Goal: Task Accomplishment & Management: Manage account settings

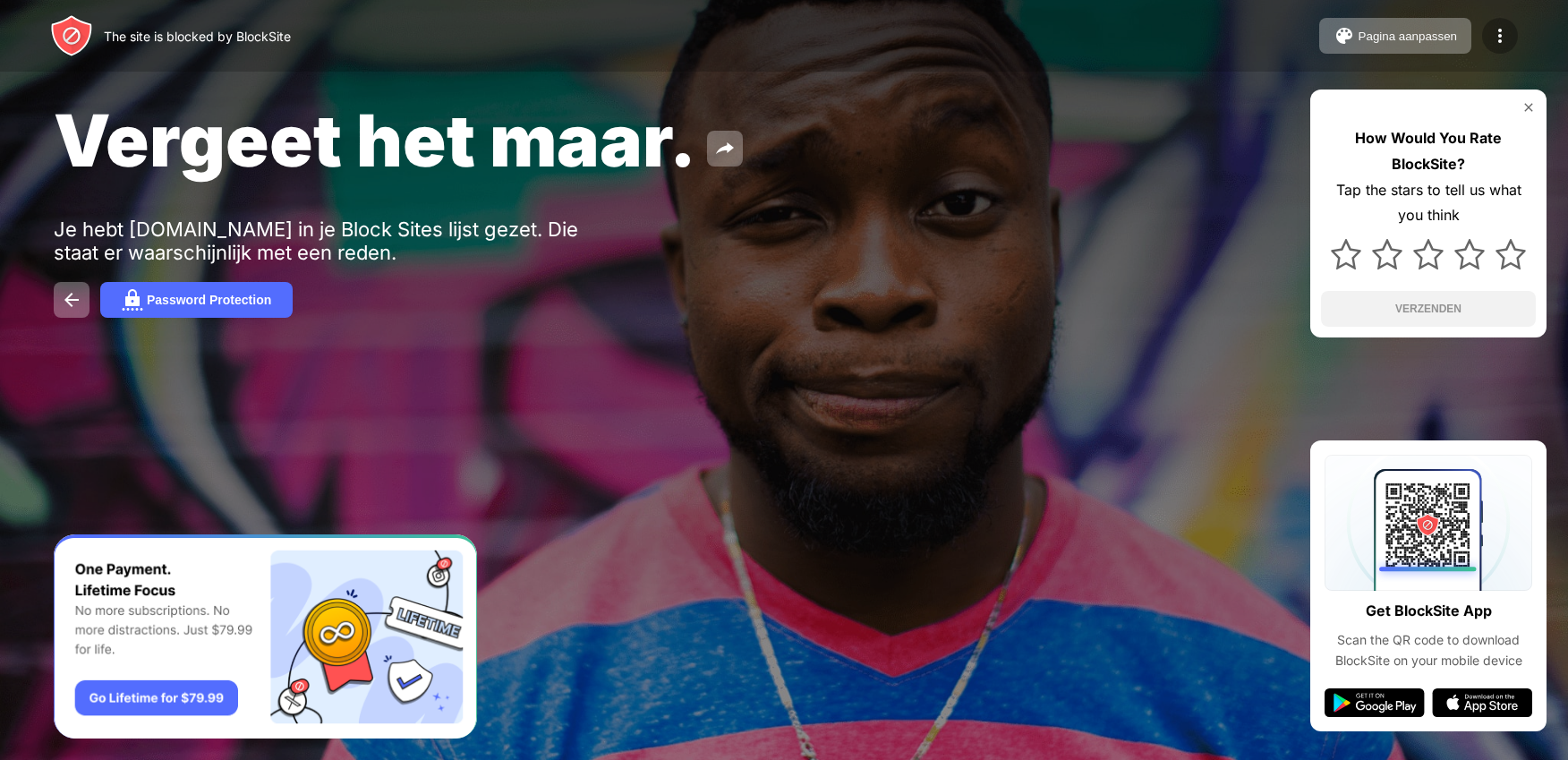
click at [1510, 40] on img at bounding box center [1500, 36] width 22 height 22
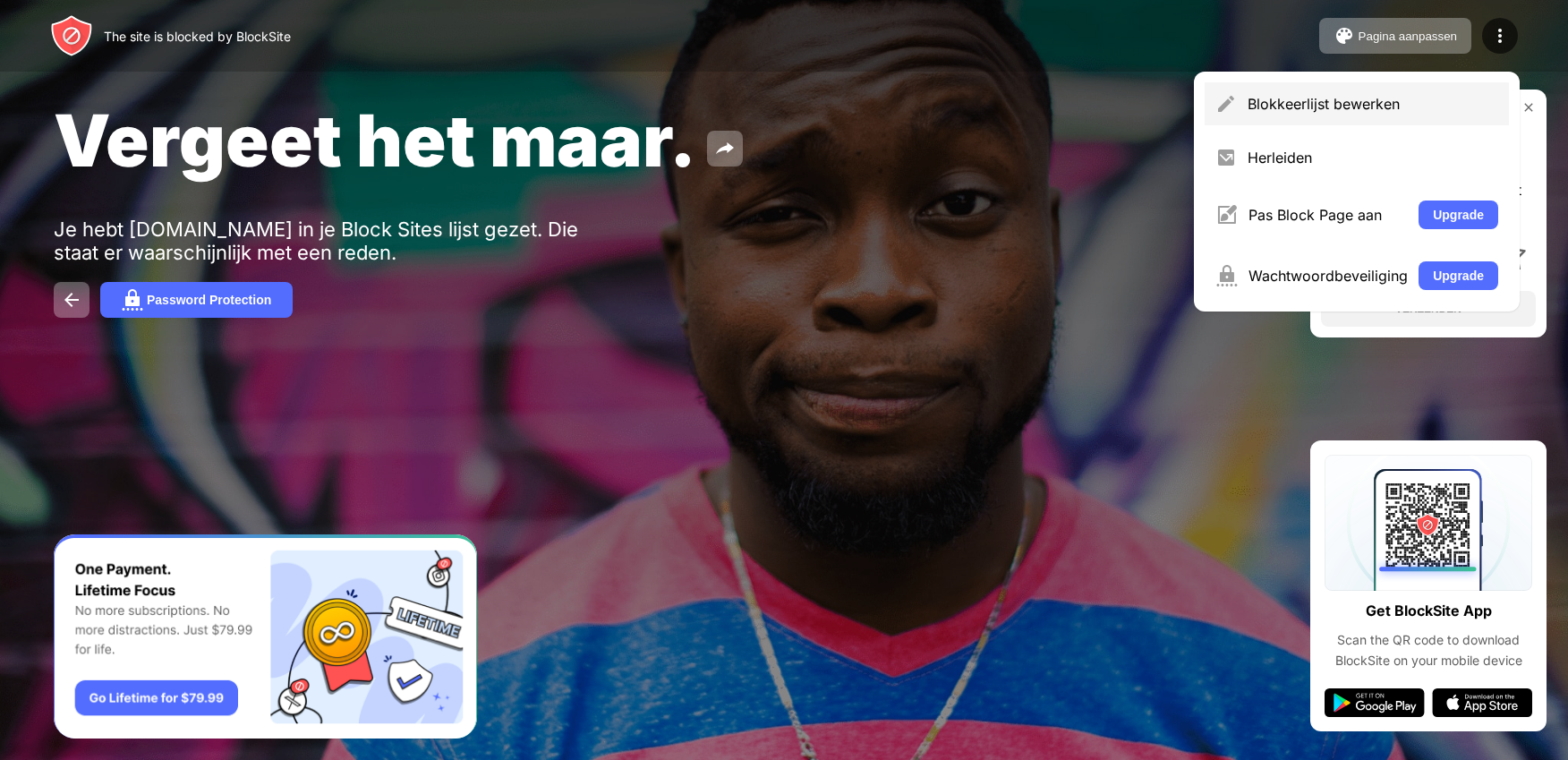
click at [1391, 120] on div "Blokkeerlijst bewerken" at bounding box center [1356, 104] width 304 height 43
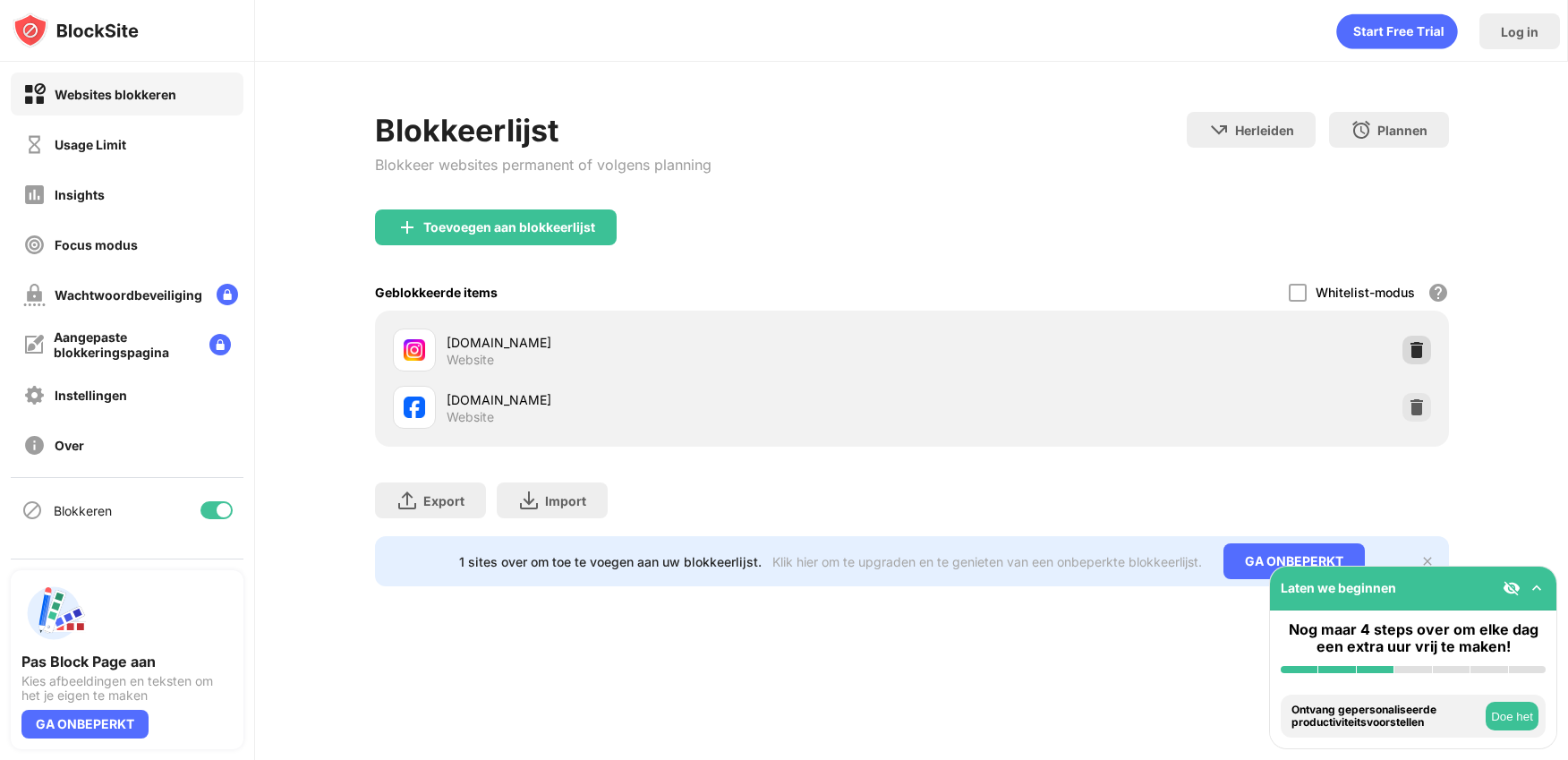
click at [1419, 352] on img at bounding box center [1416, 350] width 18 height 18
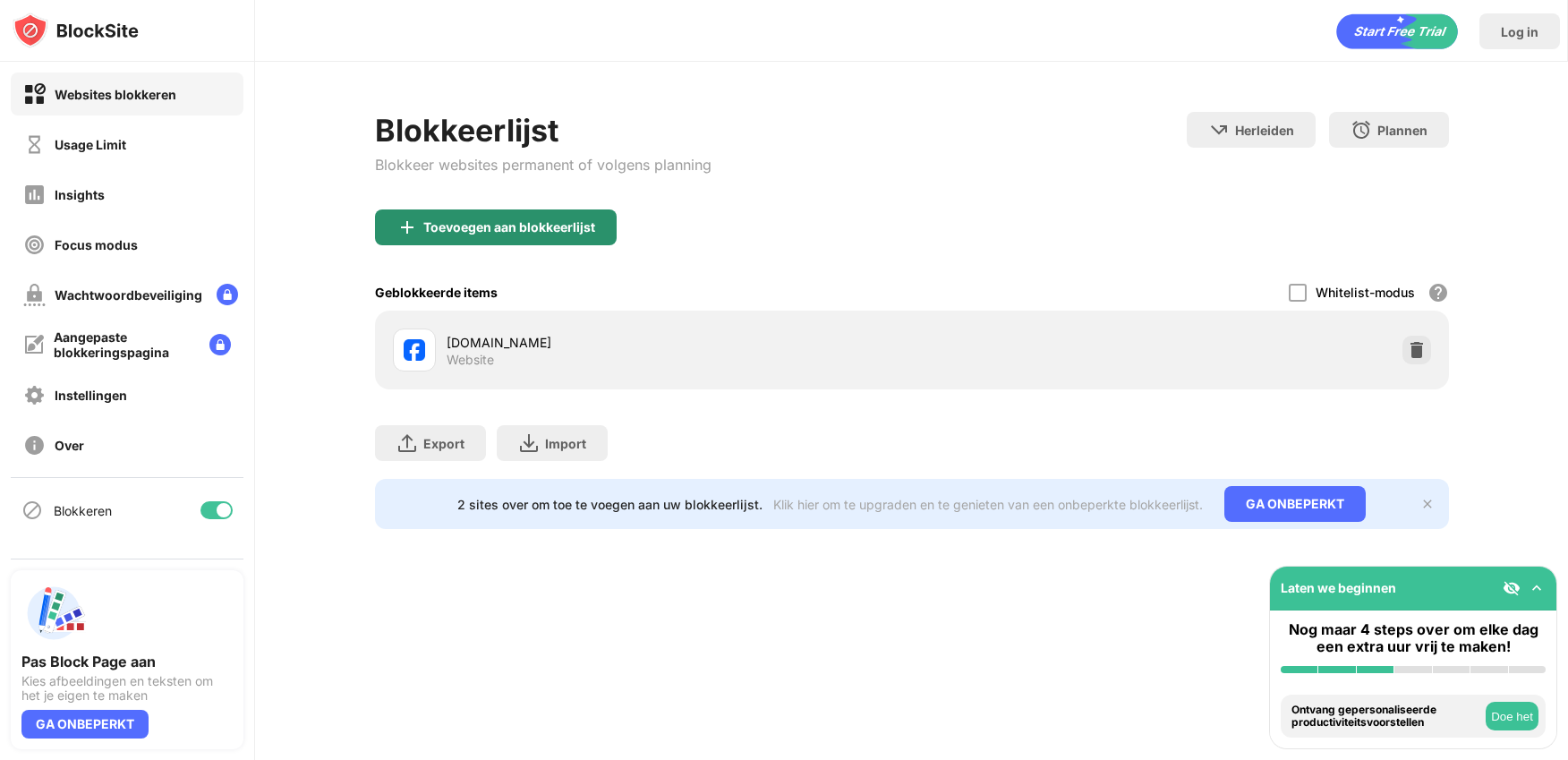
click at [518, 244] on div "Toevoegen aan blokkeerlijst" at bounding box center [496, 227] width 242 height 36
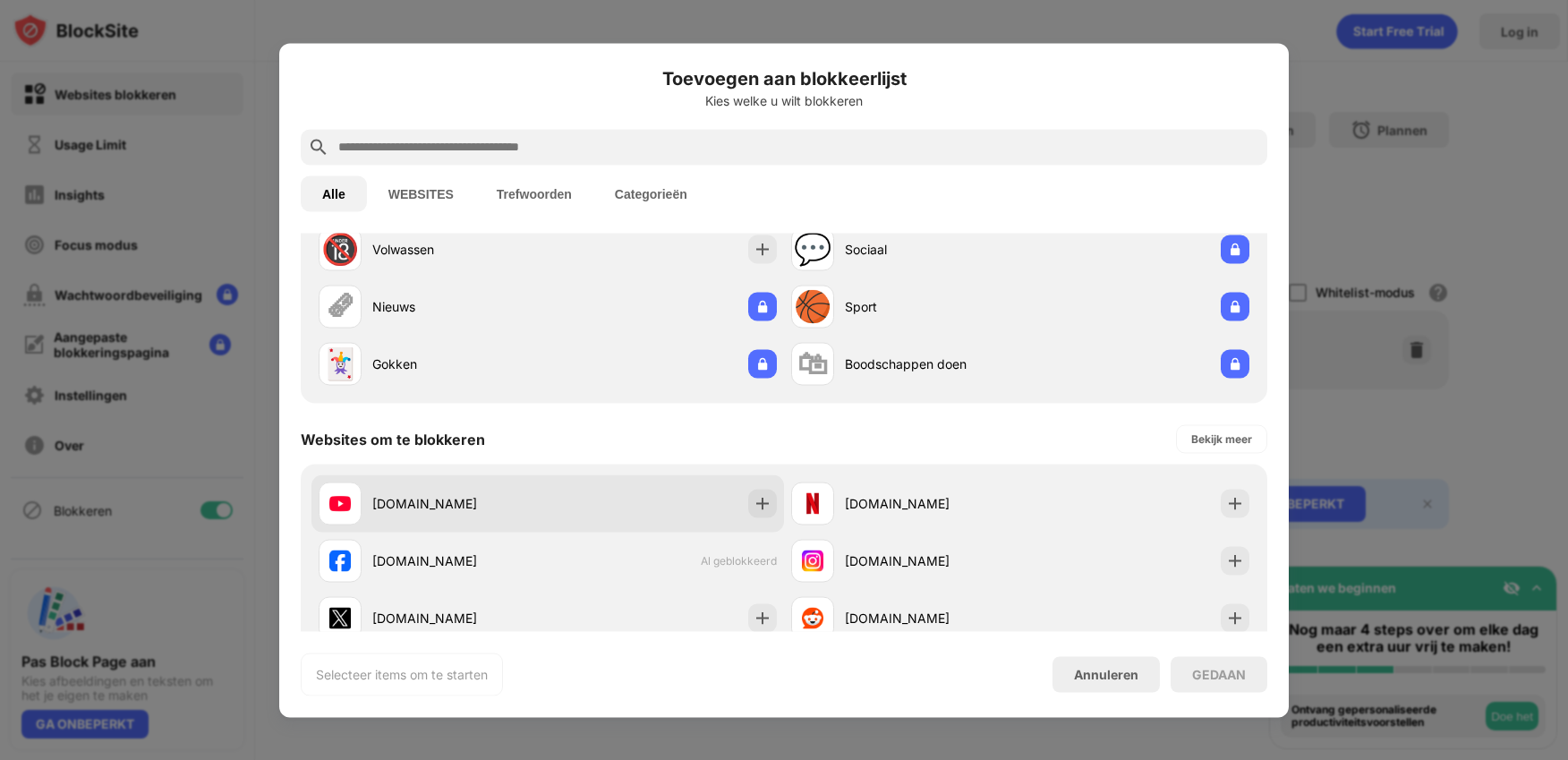
scroll to position [93, 0]
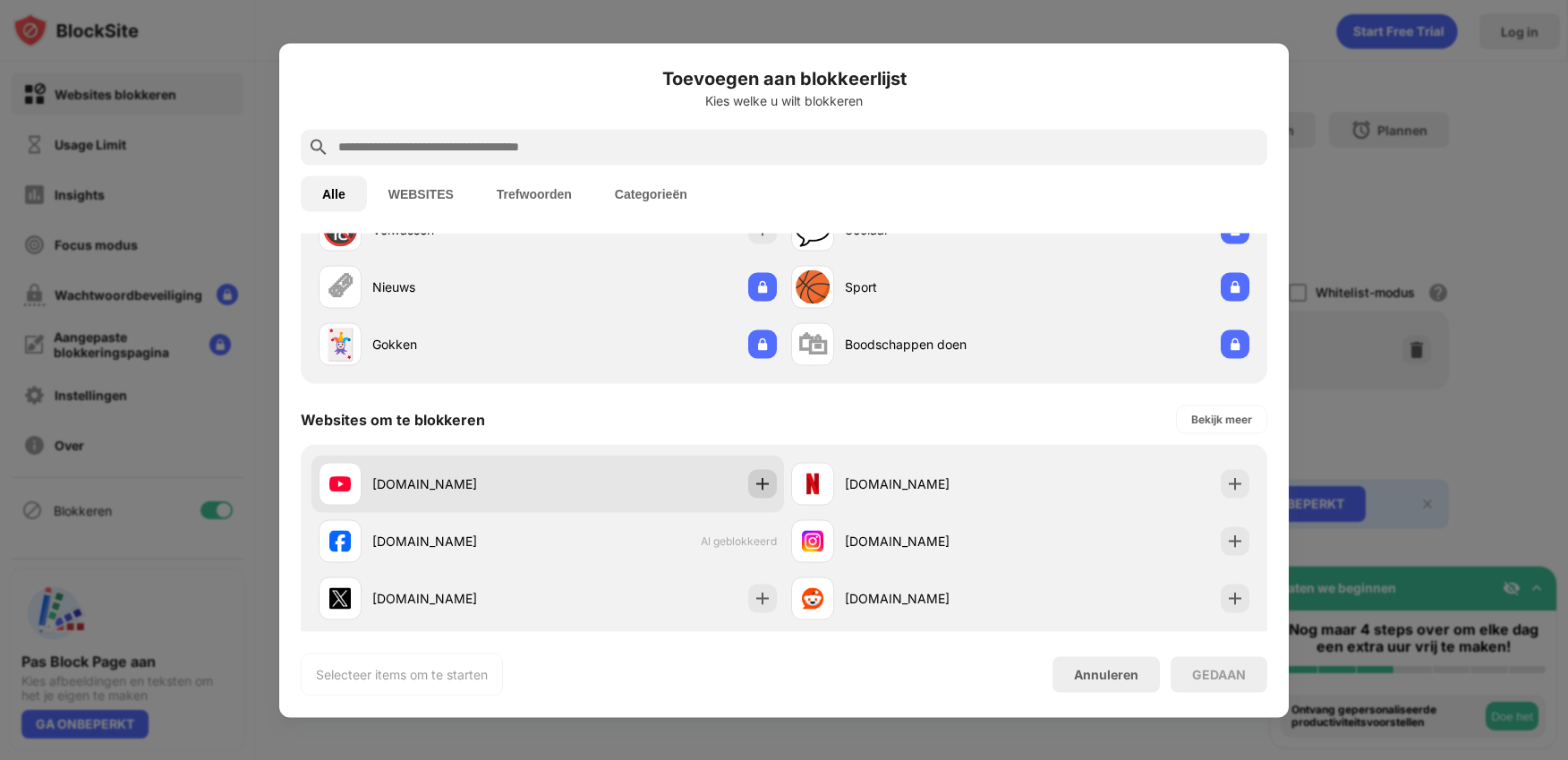
click at [761, 484] on img at bounding box center [761, 483] width 18 height 18
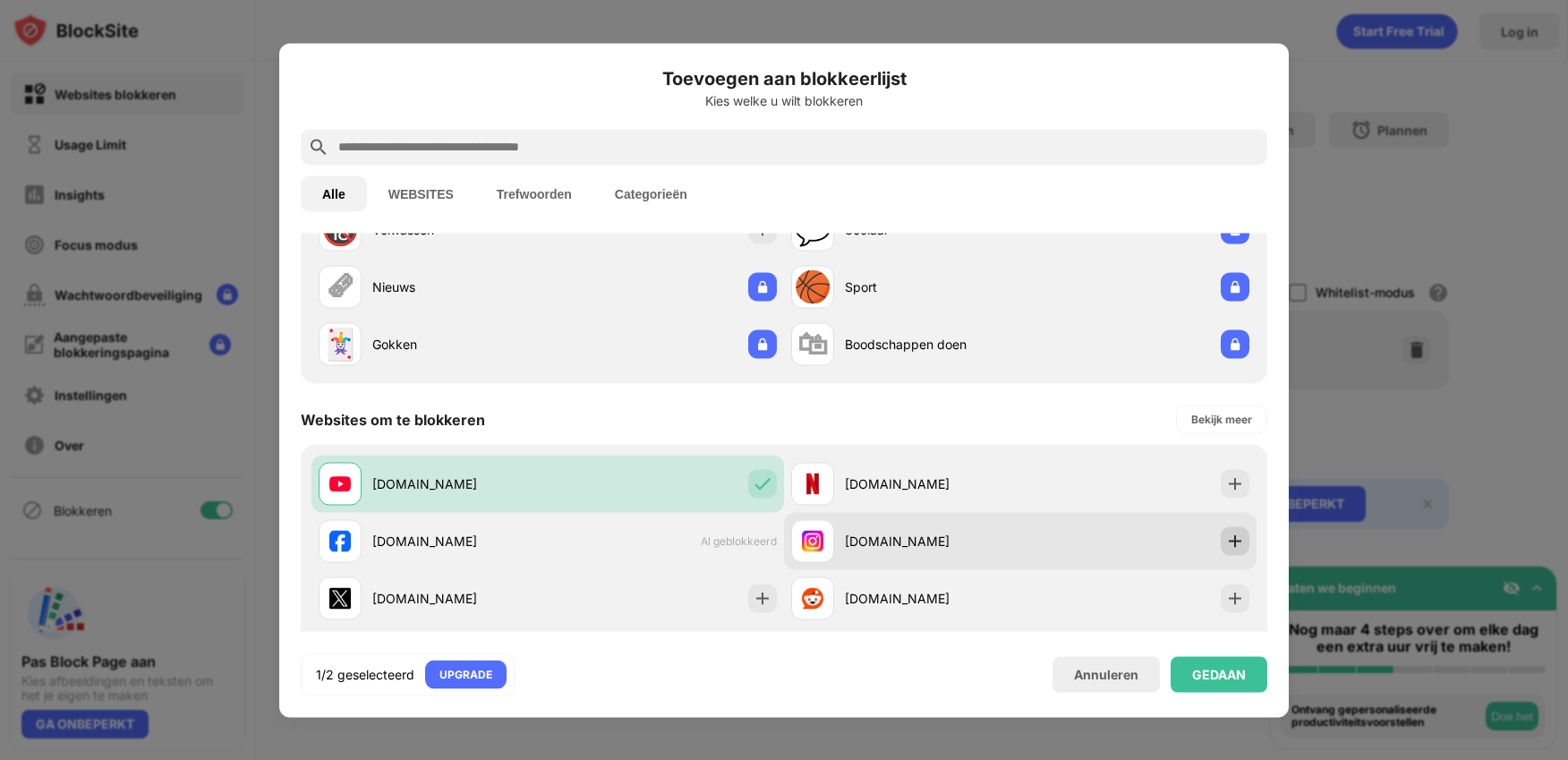
click at [1229, 532] on img at bounding box center [1234, 540] width 18 height 18
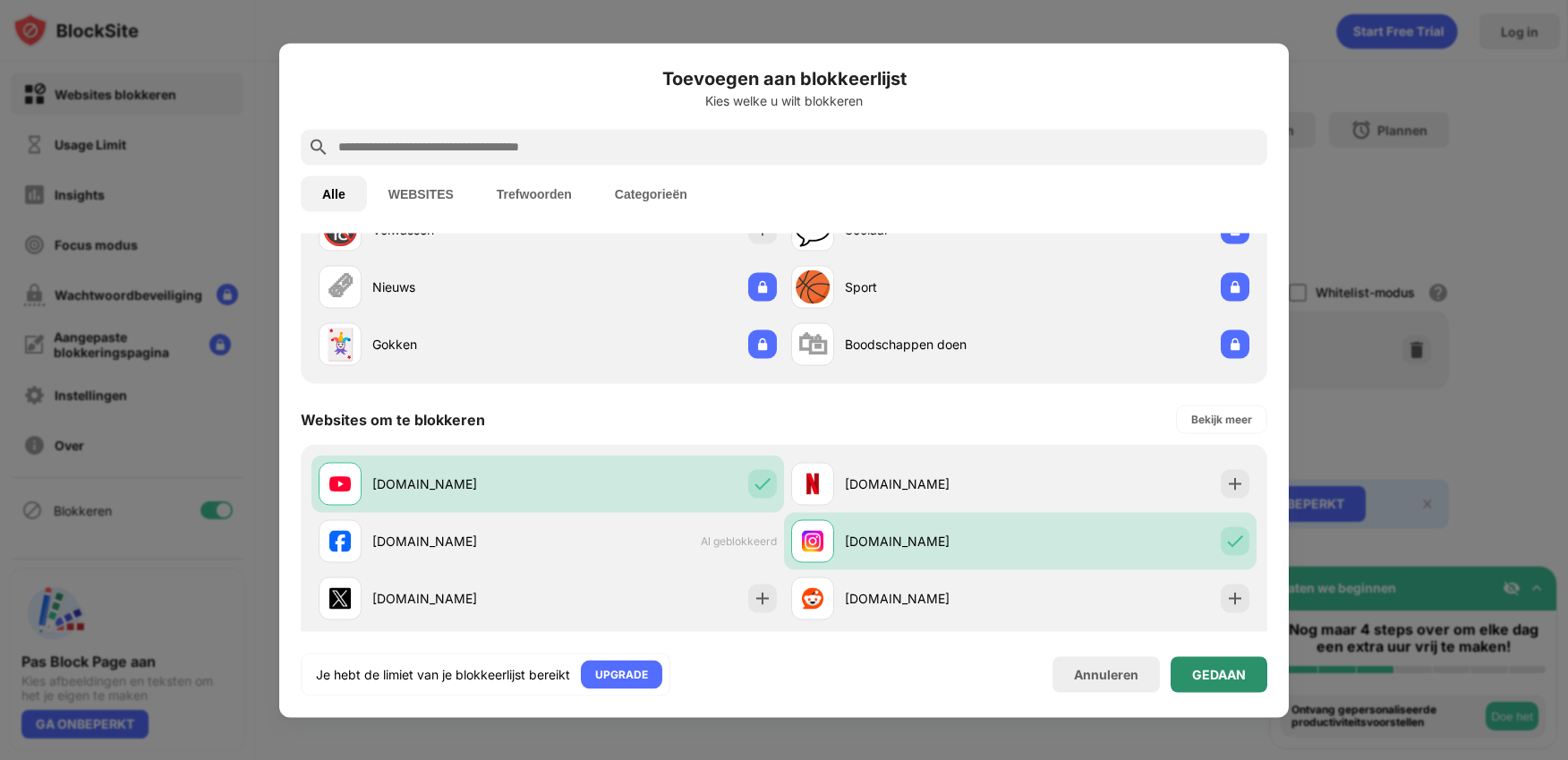
click at [1216, 675] on div "GEDAAN" at bounding box center [1218, 674] width 53 height 14
